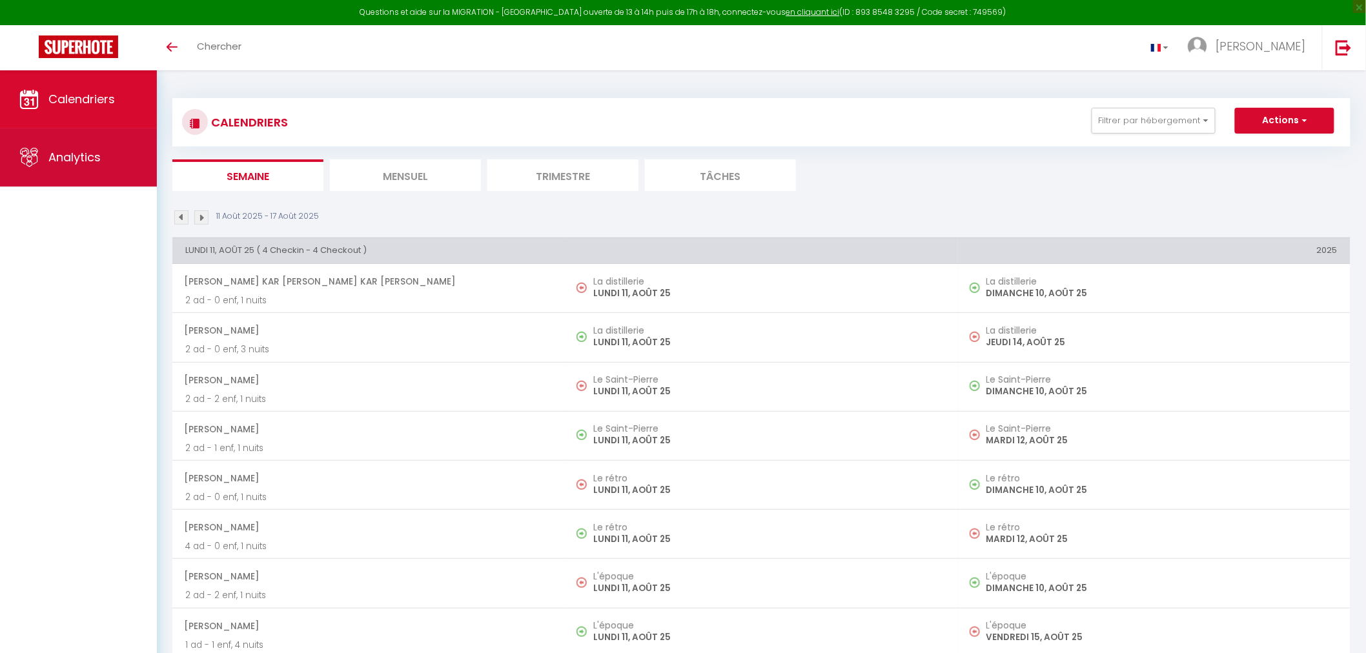
click at [54, 166] on link "Analytics" at bounding box center [78, 157] width 157 height 58
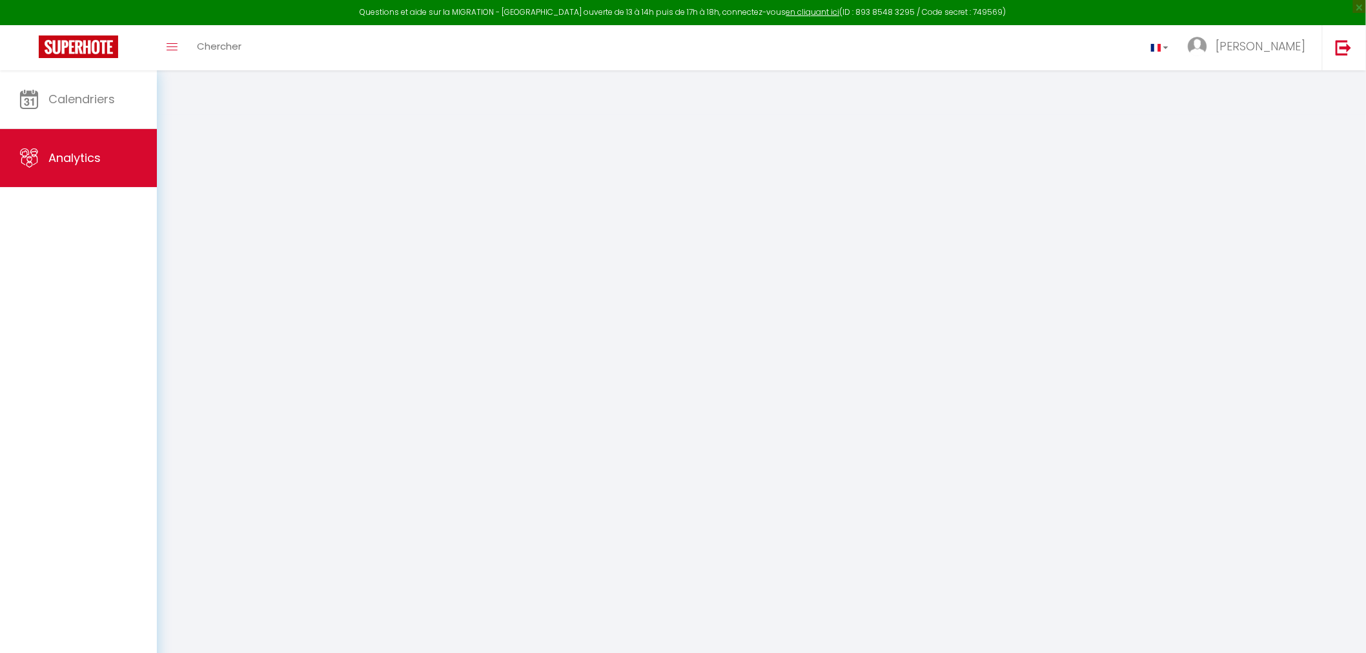
select select "2025"
select select "8"
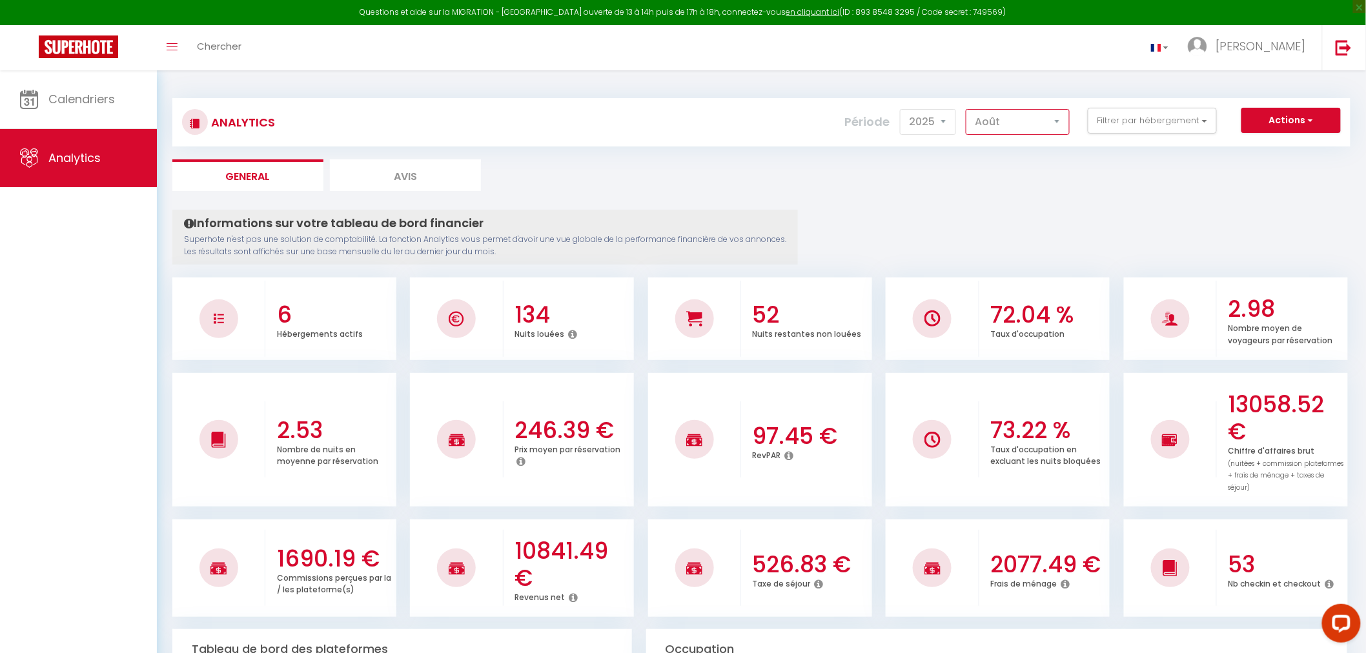
click at [1063, 120] on select "[PERSON_NAME] Mars [PERSON_NAME] Juin Juillet Août Septembre Octobre Novembre D…" at bounding box center [1018, 122] width 104 height 26
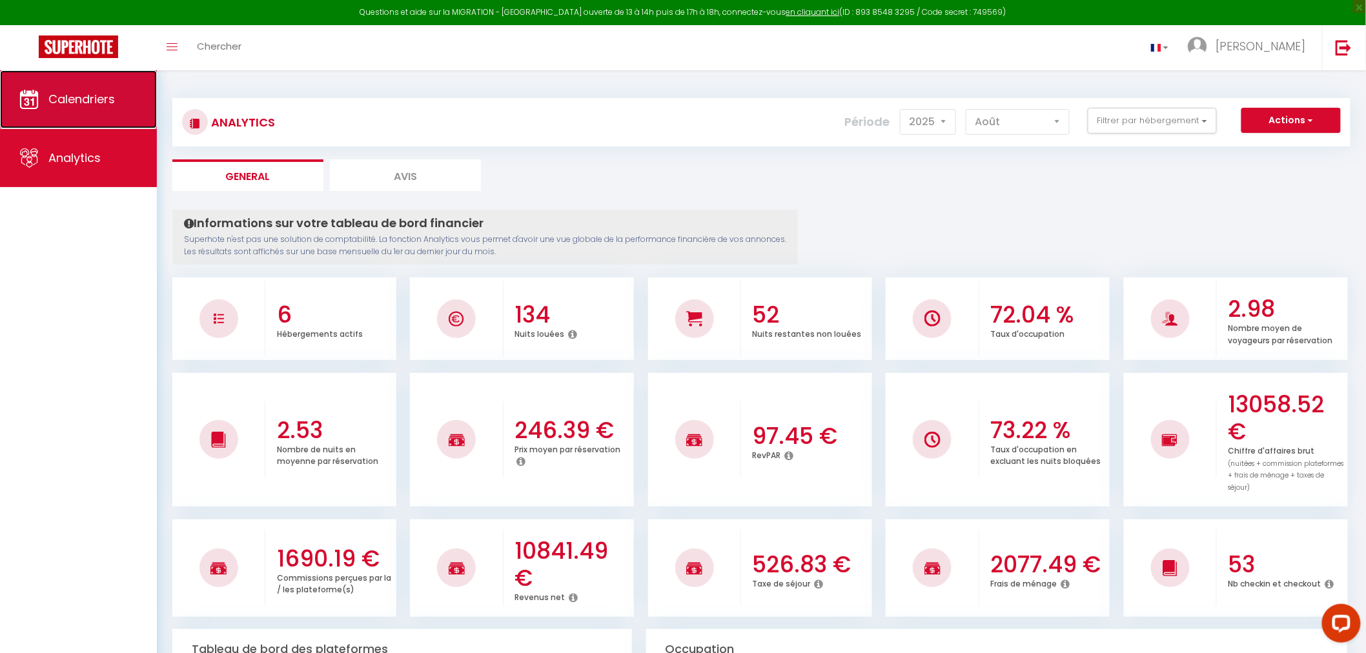
click at [76, 94] on span "Calendriers" at bounding box center [81, 99] width 67 height 16
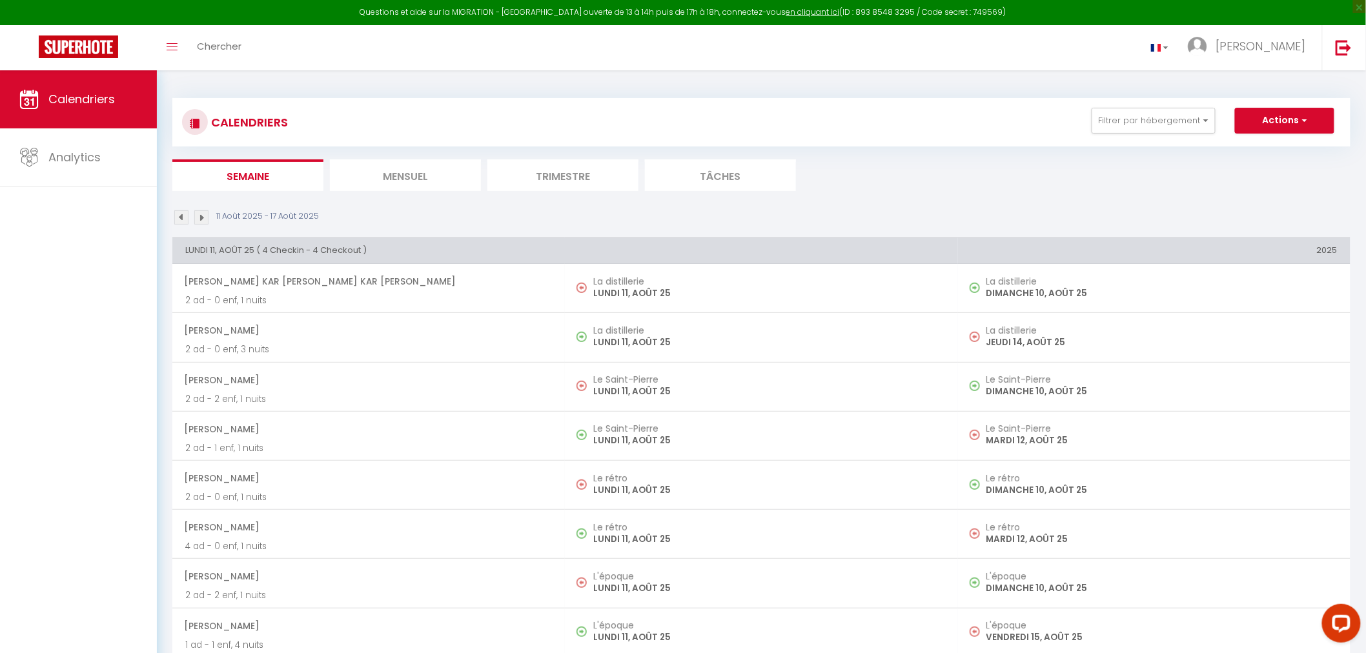
click at [424, 183] on li "Mensuel" at bounding box center [405, 175] width 151 height 32
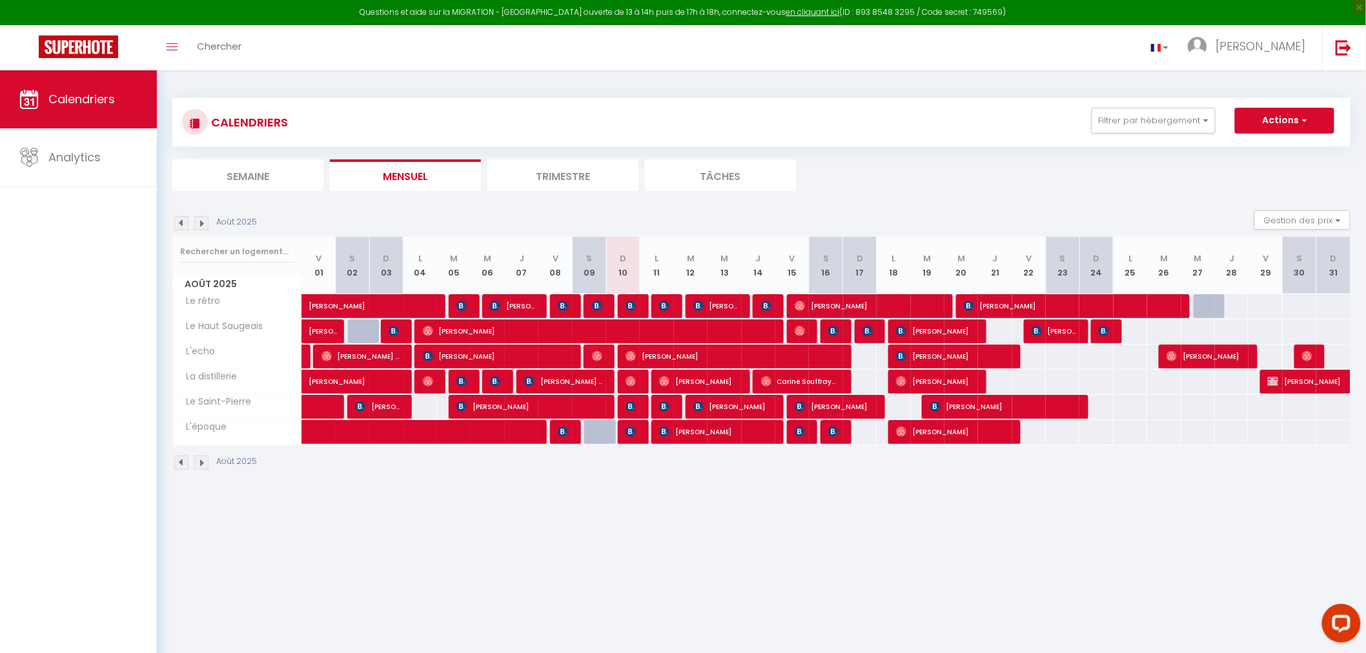
click at [540, 175] on li "Trimestre" at bounding box center [563, 175] width 151 height 32
